Goal: Task Accomplishment & Management: Complete application form

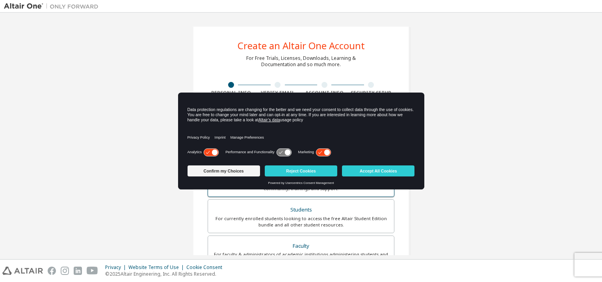
click at [363, 170] on button "Accept All Cookies" at bounding box center [378, 171] width 73 height 11
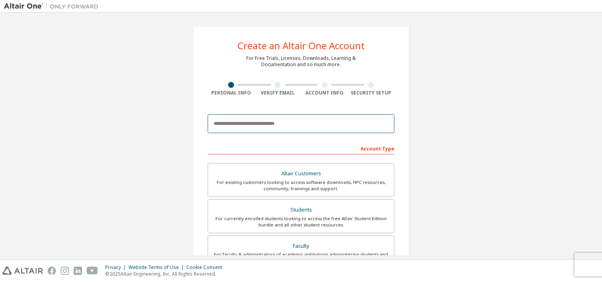
click at [263, 119] on input "email" at bounding box center [301, 123] width 187 height 19
type input "**********"
type input "*****"
type input "********"
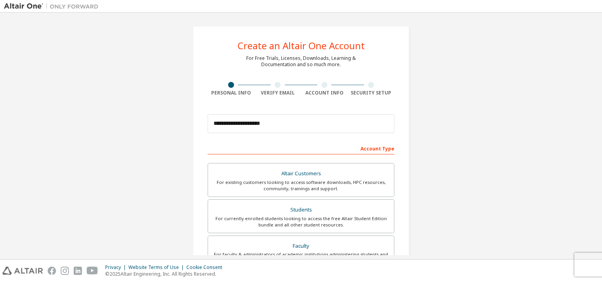
type input "********"
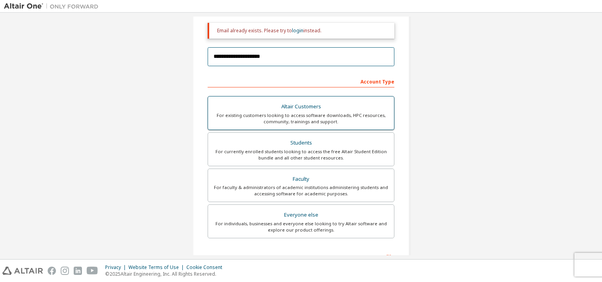
scroll to position [118, 0]
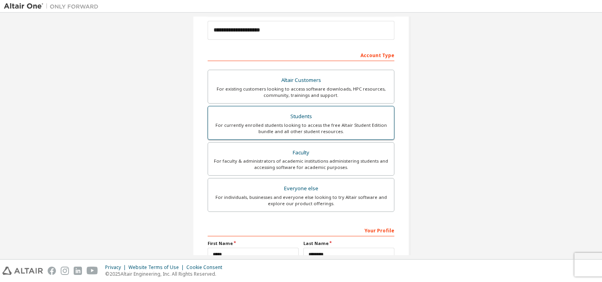
click at [270, 114] on div "Students" at bounding box center [301, 116] width 177 height 11
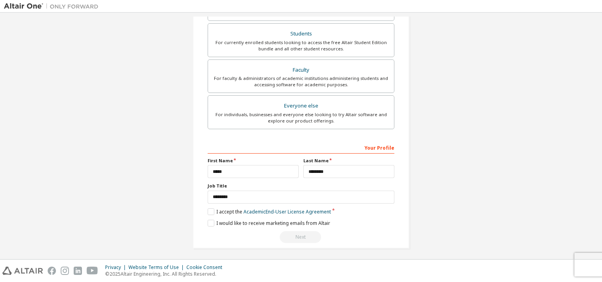
scroll to position [202, 0]
click at [242, 196] on input "********" at bounding box center [301, 196] width 187 height 13
click at [211, 210] on label "I accept the Academic End-User License Agreement" at bounding box center [269, 211] width 123 height 7
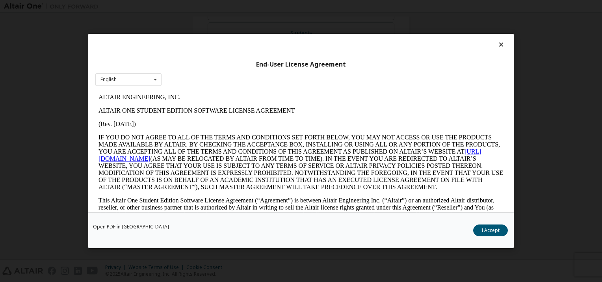
scroll to position [0, 0]
click at [156, 78] on icon at bounding box center [156, 80] width 10 height 12
click at [140, 90] on div "English" at bounding box center [128, 92] width 65 height 13
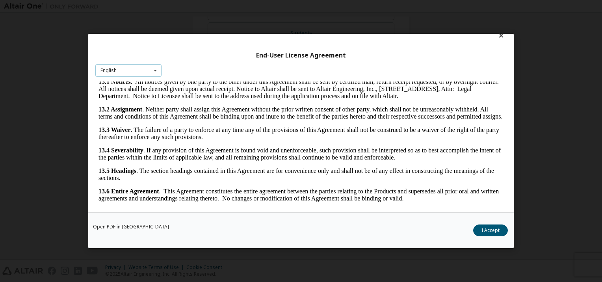
scroll to position [14, 0]
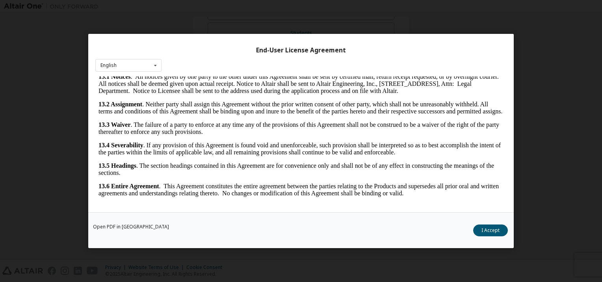
click at [494, 233] on button "I Accept" at bounding box center [490, 231] width 35 height 12
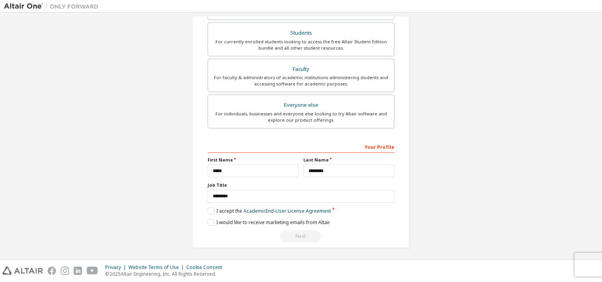
click at [294, 233] on div "Next" at bounding box center [301, 237] width 187 height 12
click at [208, 219] on label "I would like to receive marketing emails from Altair" at bounding box center [269, 222] width 123 height 7
click at [208, 220] on label "I would like to receive marketing emails from Altair" at bounding box center [269, 222] width 123 height 7
click at [210, 209] on label "I accept the Academic End-User License Agreement" at bounding box center [269, 211] width 123 height 7
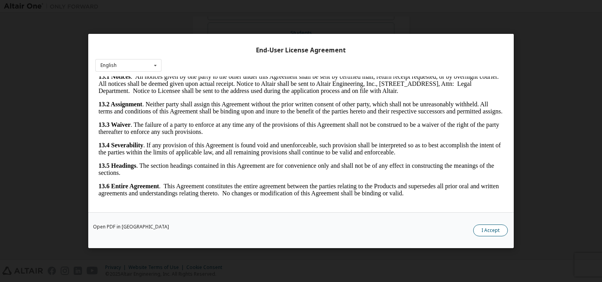
click at [484, 231] on button "I Accept" at bounding box center [490, 231] width 35 height 12
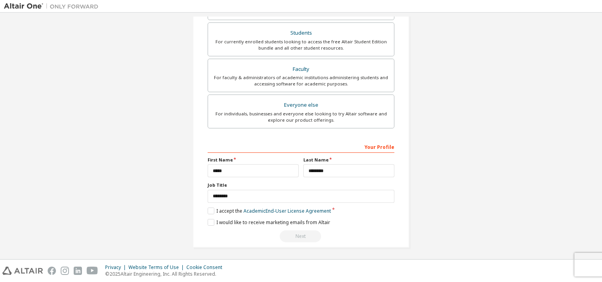
click at [306, 234] on div "Next" at bounding box center [301, 237] width 187 height 12
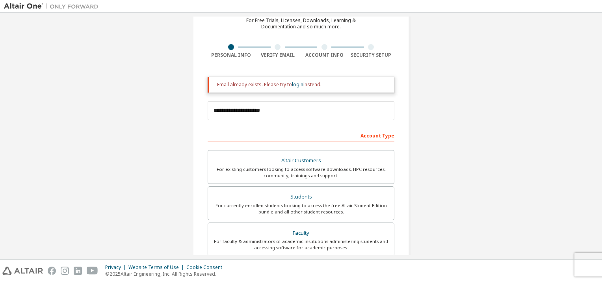
scroll to position [5, 0]
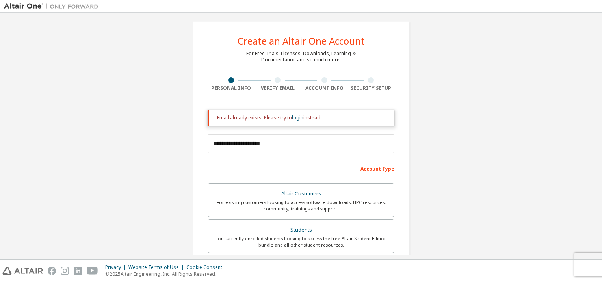
click at [278, 80] on div at bounding box center [278, 80] width 6 height 6
click at [265, 82] on div at bounding box center [278, 80] width 47 height 6
click at [225, 79] on div at bounding box center [231, 80] width 47 height 6
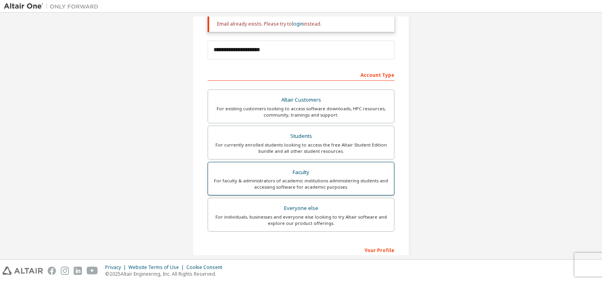
scroll to position [84, 0]
